Goal: Navigation & Orientation: Find specific page/section

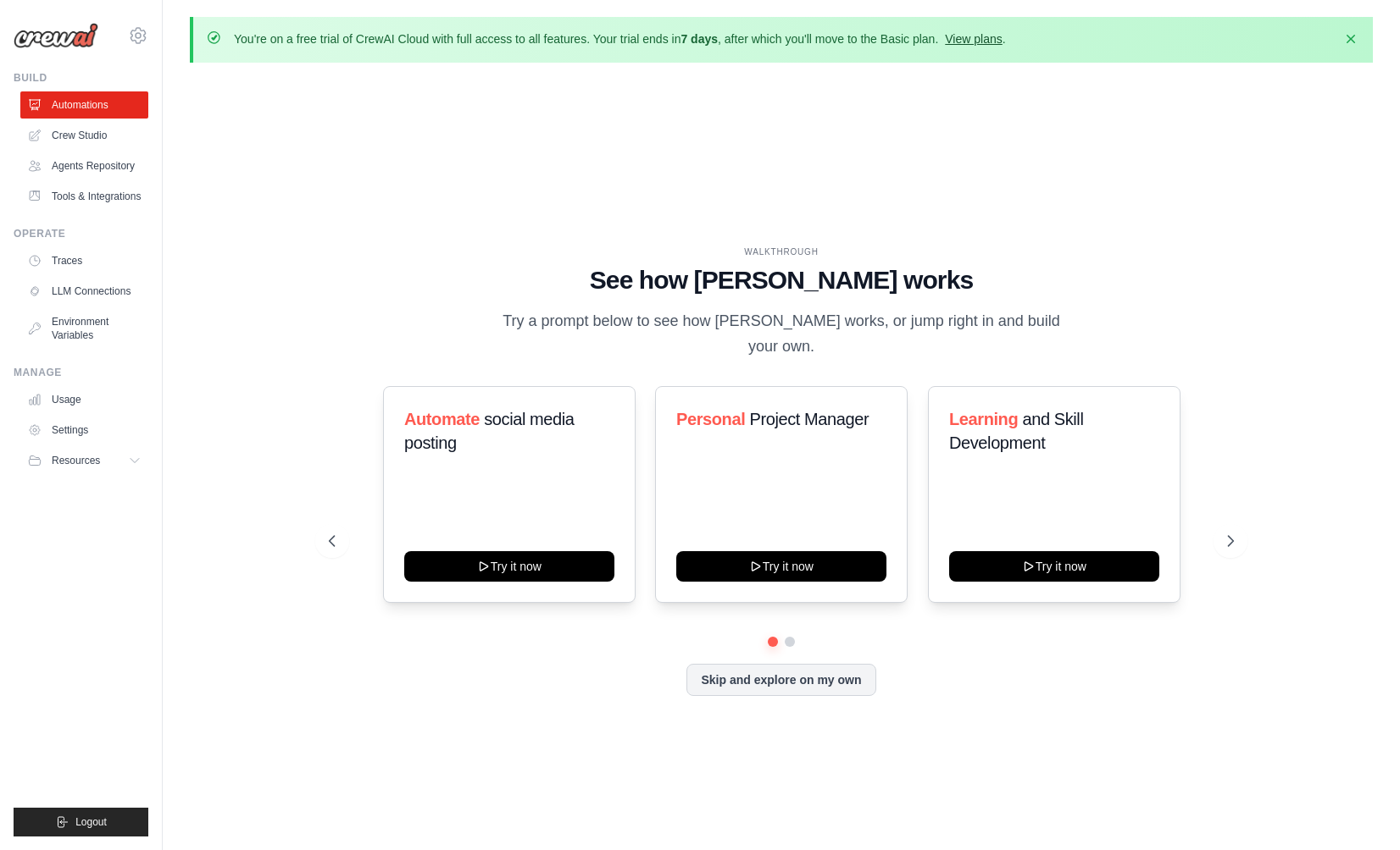
click at [989, 39] on link "View plans" at bounding box center [973, 39] width 57 height 14
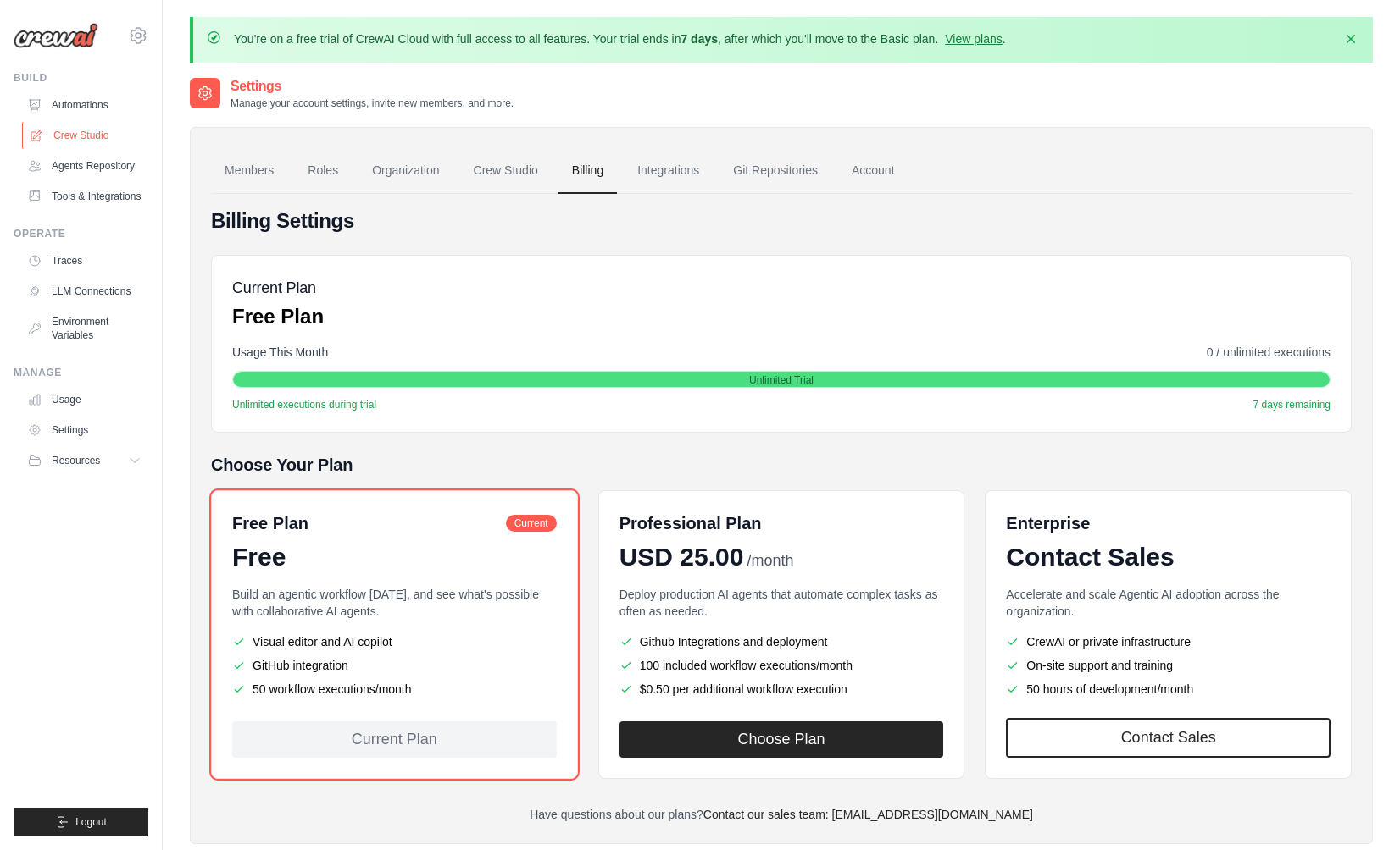
click at [94, 138] on link "Crew Studio" at bounding box center [86, 136] width 128 height 28
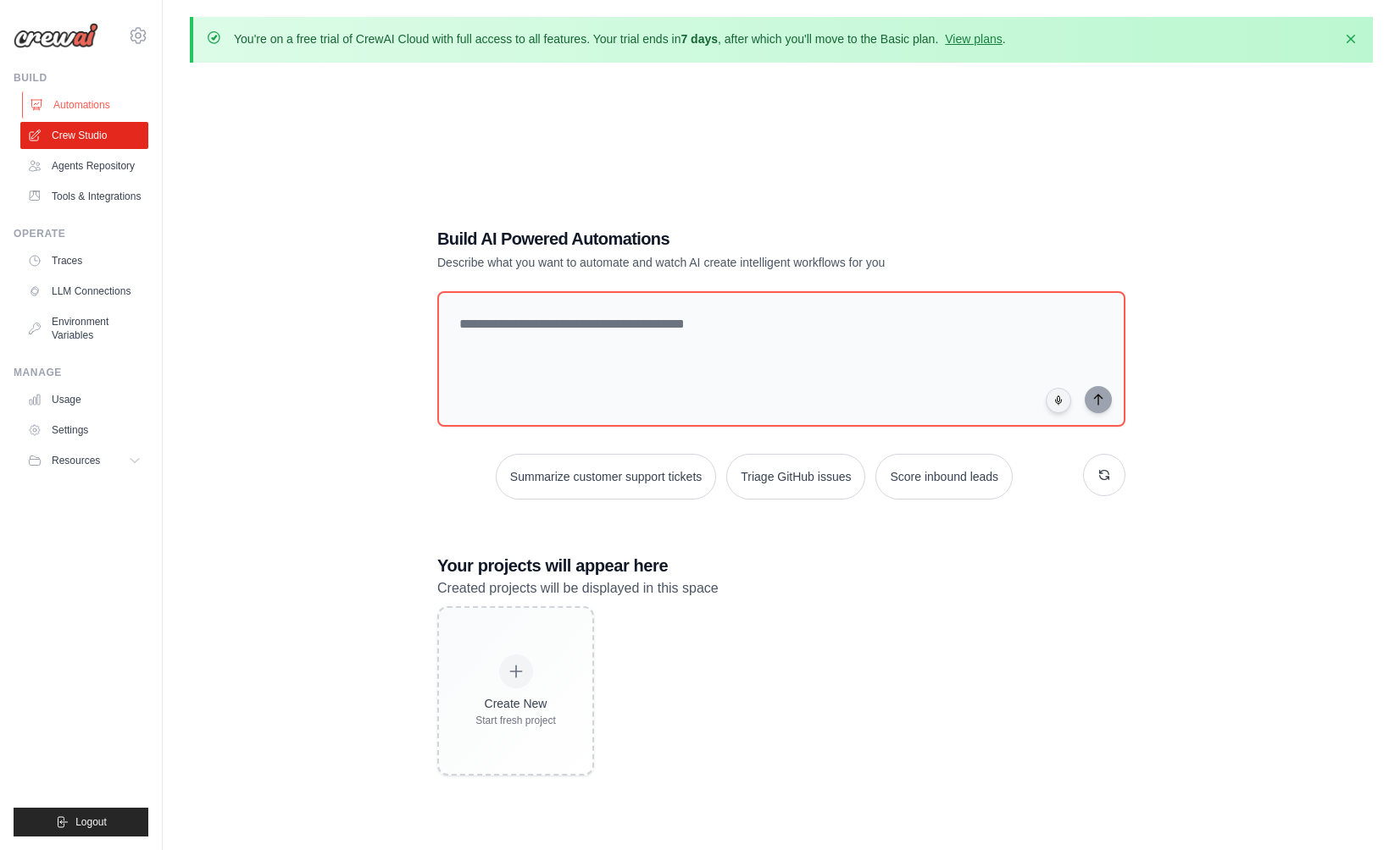
click at [88, 105] on link "Automations" at bounding box center [86, 105] width 128 height 28
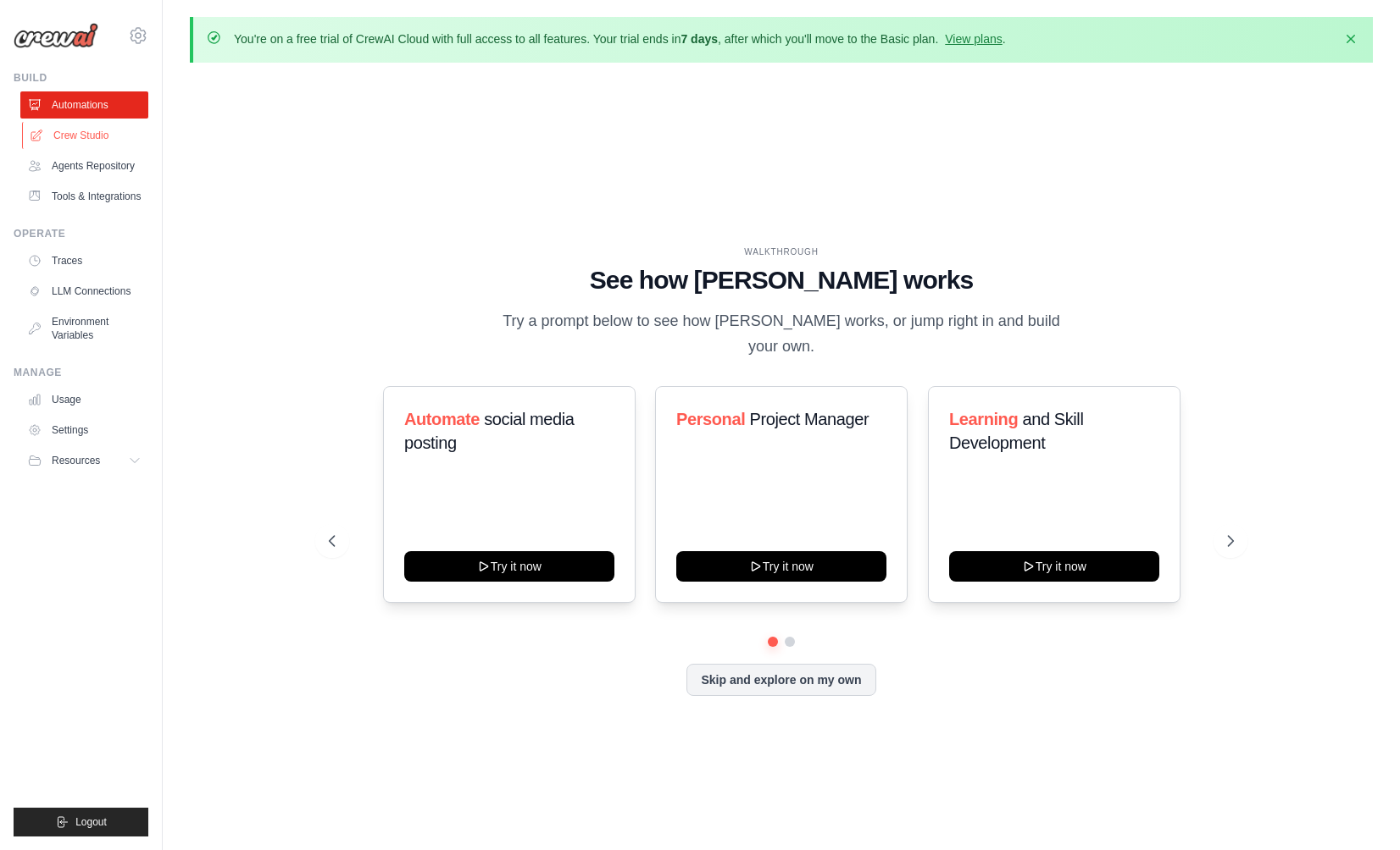
click at [95, 141] on link "Crew Studio" at bounding box center [86, 136] width 128 height 28
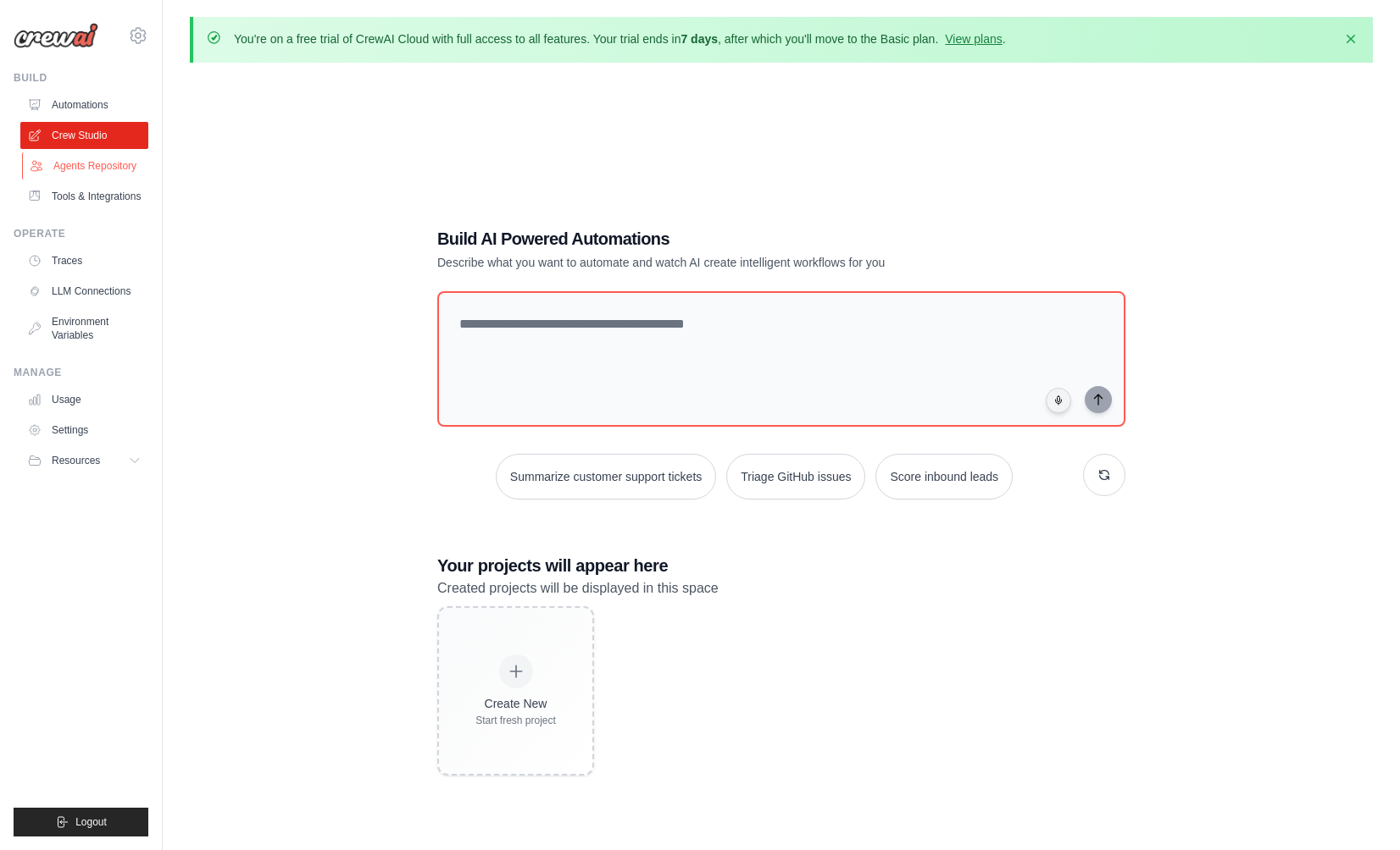
click at [100, 168] on link "Agents Repository" at bounding box center [86, 166] width 128 height 28
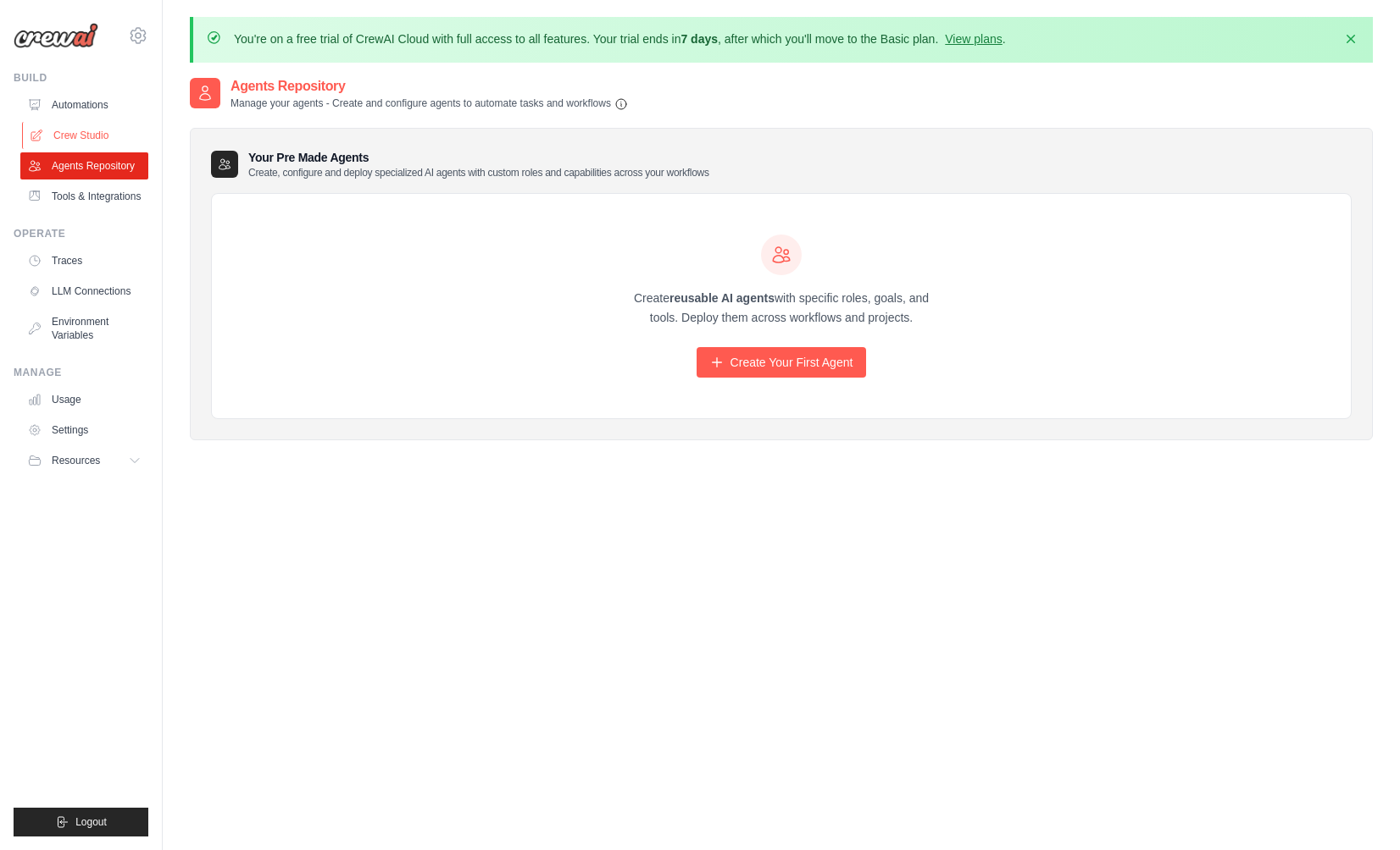
click at [89, 130] on link "Crew Studio" at bounding box center [86, 136] width 128 height 28
